Goal: Transaction & Acquisition: Purchase product/service

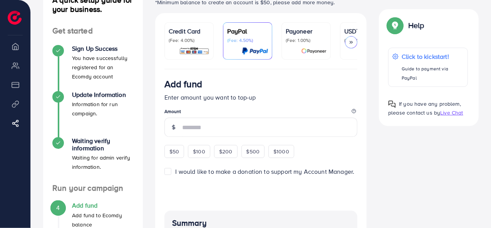
scroll to position [62, 0]
click at [350, 39] on div at bounding box center [351, 42] width 12 height 12
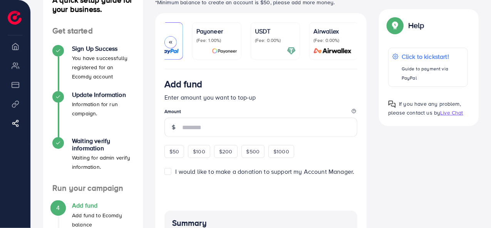
scroll to position [0, 90]
click at [350, 39] on p "(Fee: 0.00%)" at bounding box center [333, 40] width 41 height 6
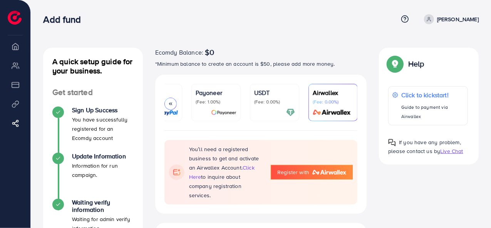
click at [274, 101] on p "(Fee: 0.00%)" at bounding box center [274, 102] width 41 height 6
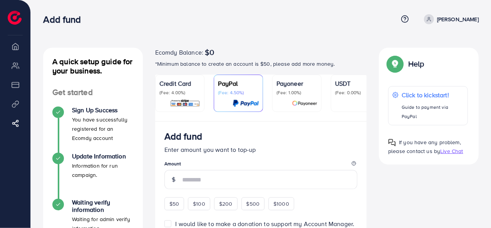
scroll to position [46, 0]
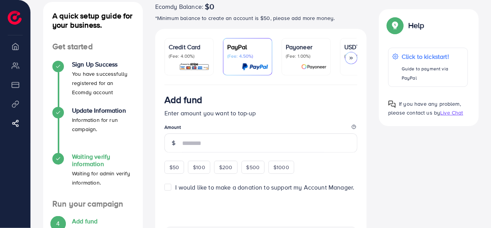
click at [58, 160] on icon at bounding box center [57, 158] width 5 height 5
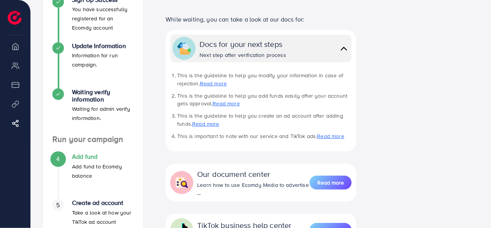
scroll to position [110, 0]
click at [55, 44] on div at bounding box center [58, 49] width 12 height 12
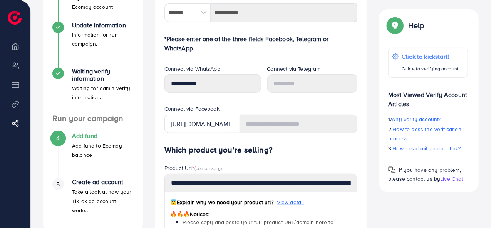
scroll to position [132, 0]
click at [60, 140] on div "4" at bounding box center [58, 138] width 12 height 12
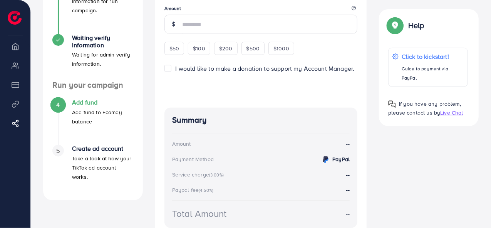
scroll to position [181, 0]
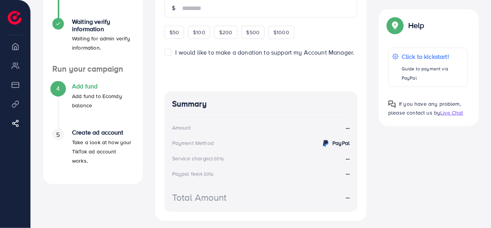
click at [136, 218] on div "A quick setup guide for your business. Get started Sign Up Success You have suc…" at bounding box center [93, 64] width 112 height 394
